Goal: Check status: Check status

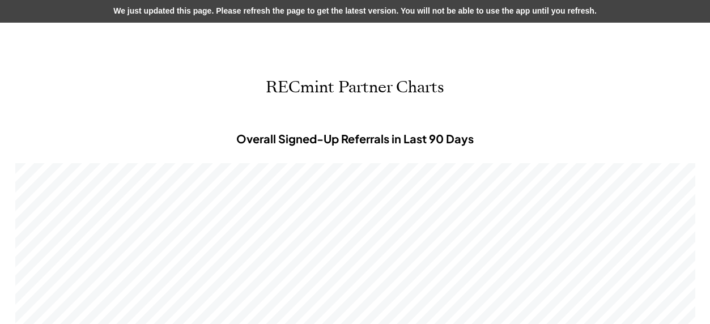
scroll to position [340, 680]
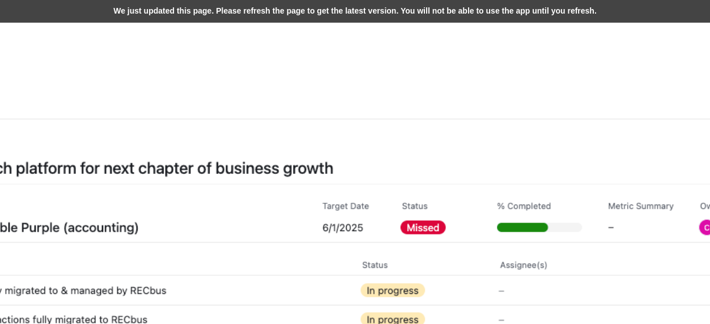
scroll to position [340, 680]
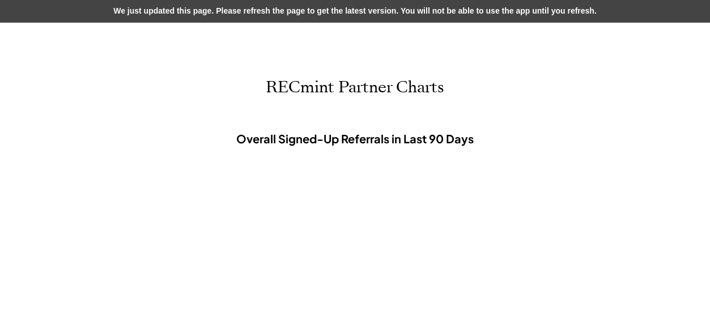
scroll to position [340, 680]
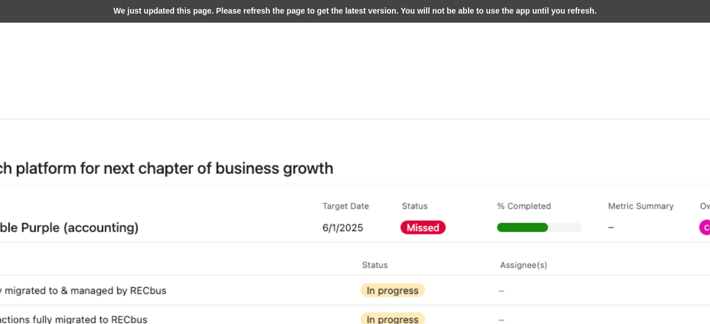
scroll to position [340, 680]
